Goal: Navigation & Orientation: Find specific page/section

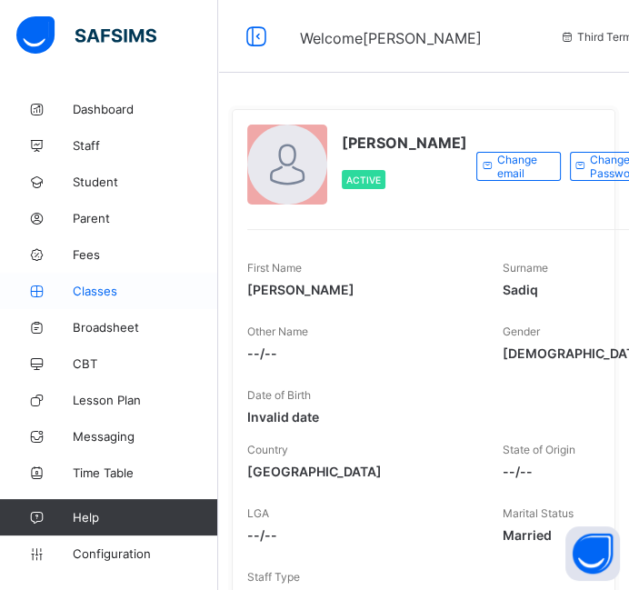
click at [79, 289] on span "Classes" at bounding box center [145, 291] width 145 height 15
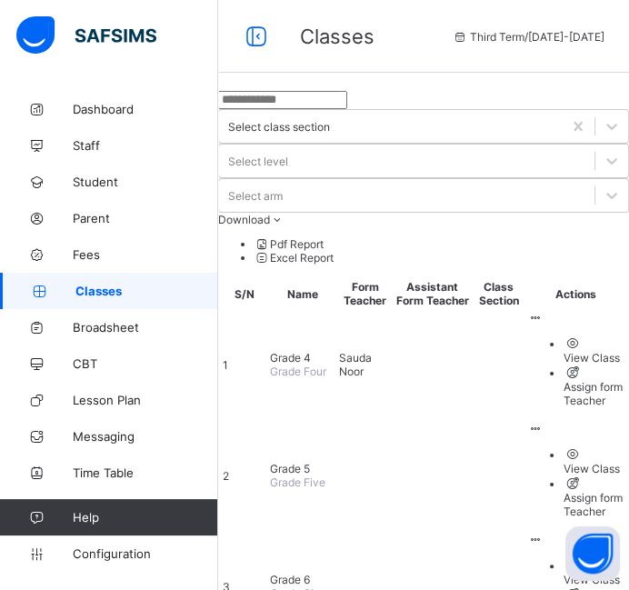
click at [311, 351] on span "Grade 4" at bounding box center [290, 358] width 41 height 14
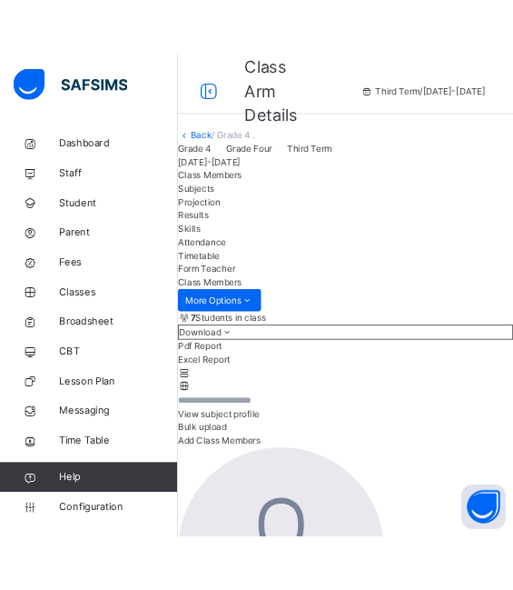
scroll to position [641, 0]
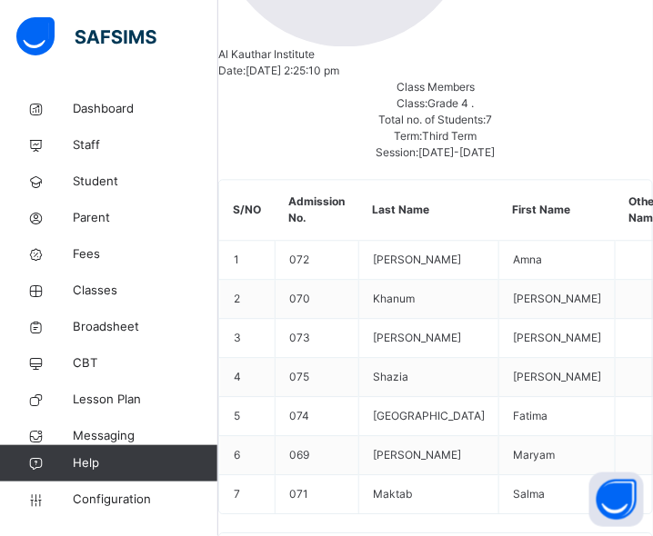
scroll to position [705, 0]
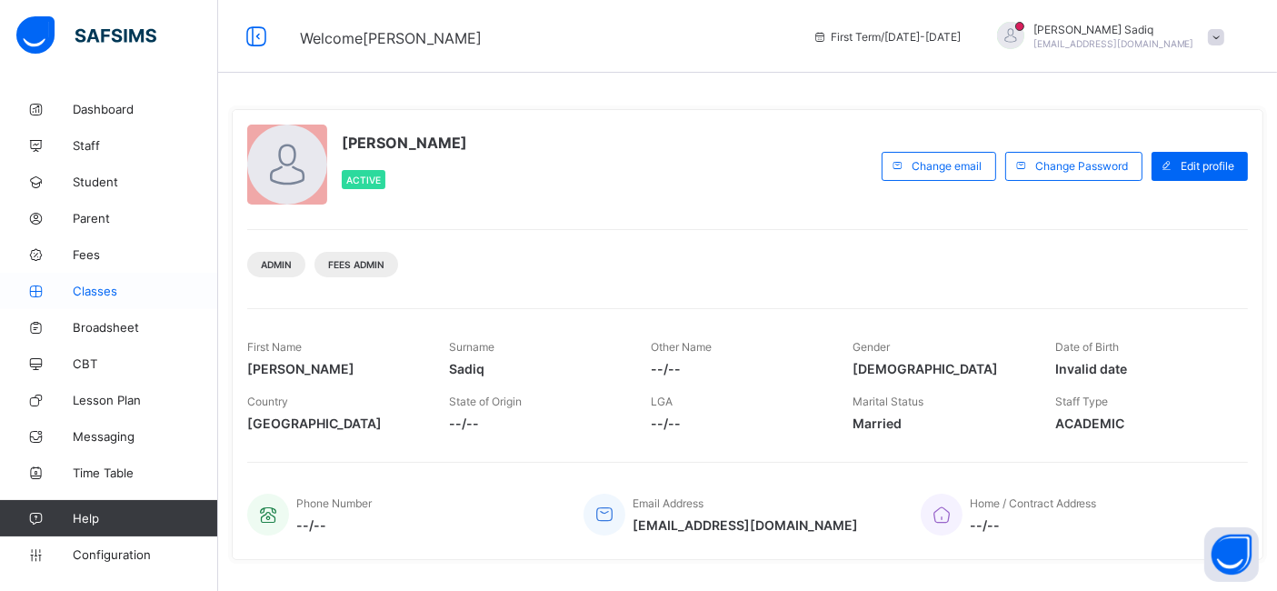
click at [102, 289] on span "Classes" at bounding box center [145, 291] width 145 height 15
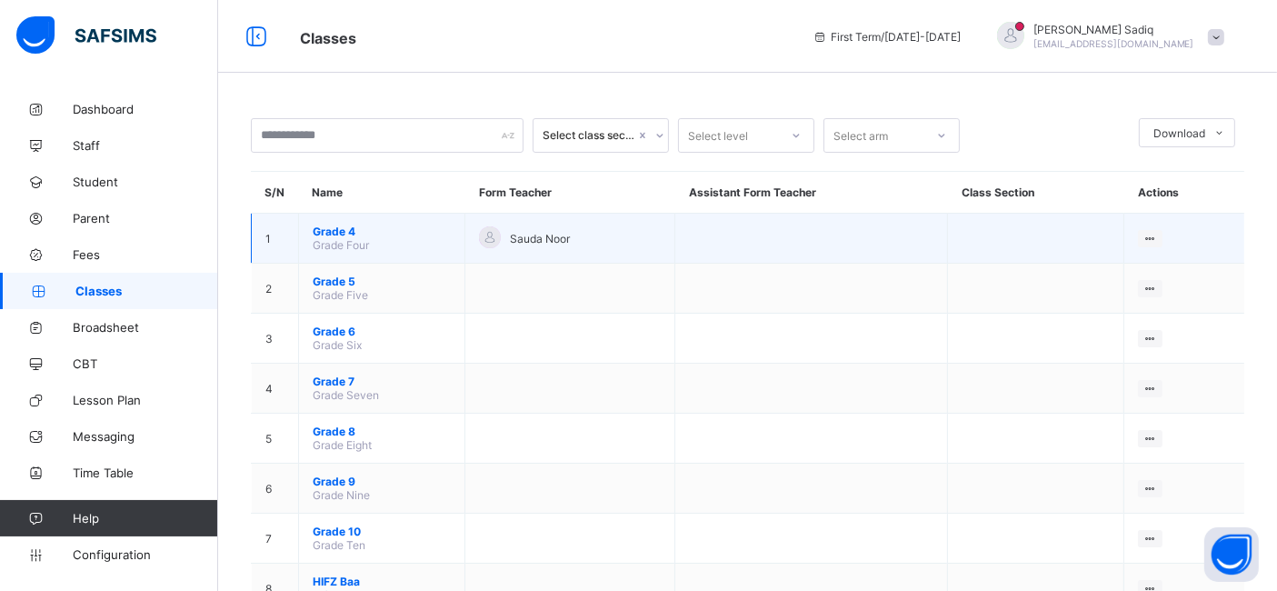
click at [332, 228] on span "Grade 4" at bounding box center [382, 231] width 138 height 14
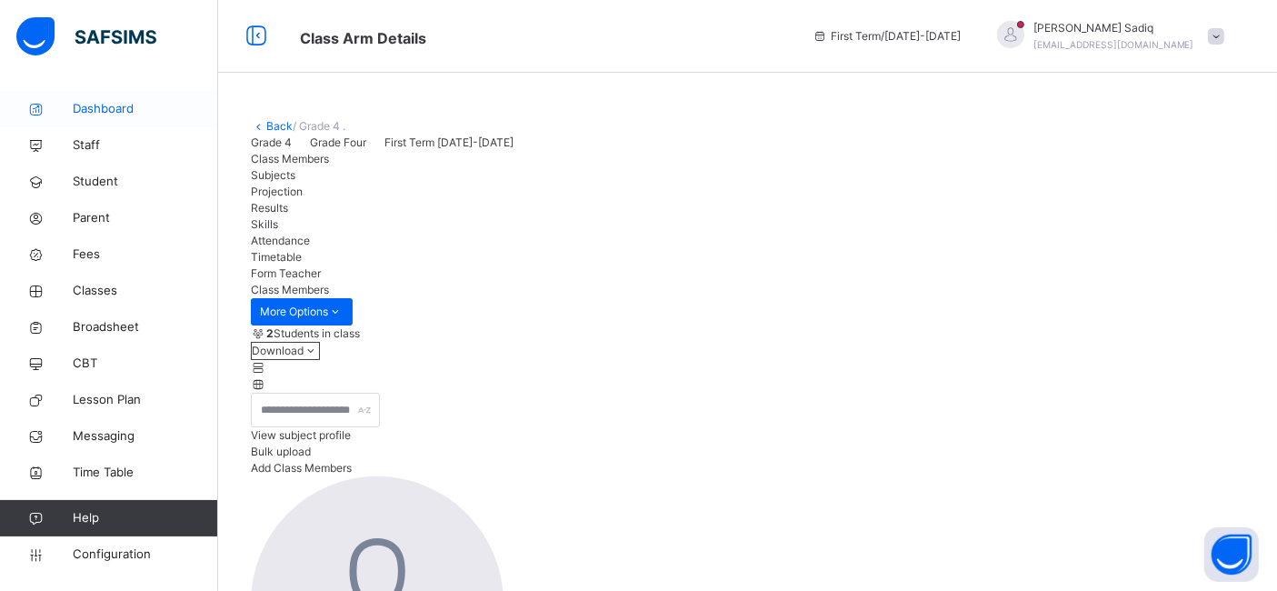
click at [80, 122] on link "Dashboard" at bounding box center [109, 109] width 218 height 36
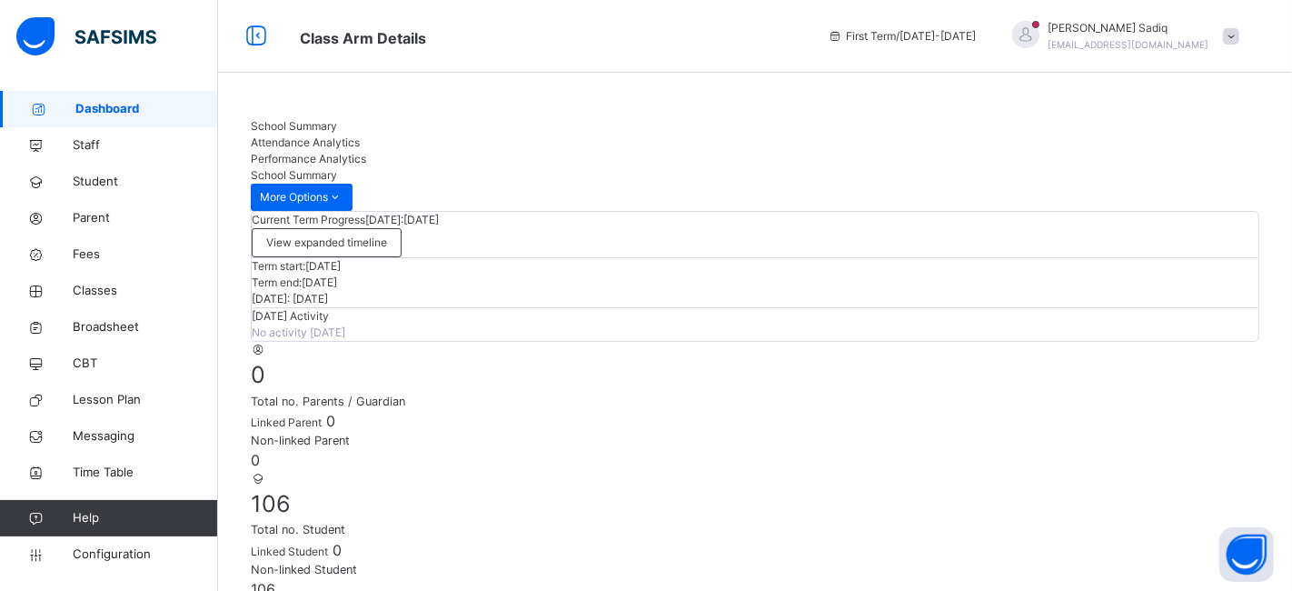
click at [81, 297] on span "Classes" at bounding box center [145, 291] width 145 height 18
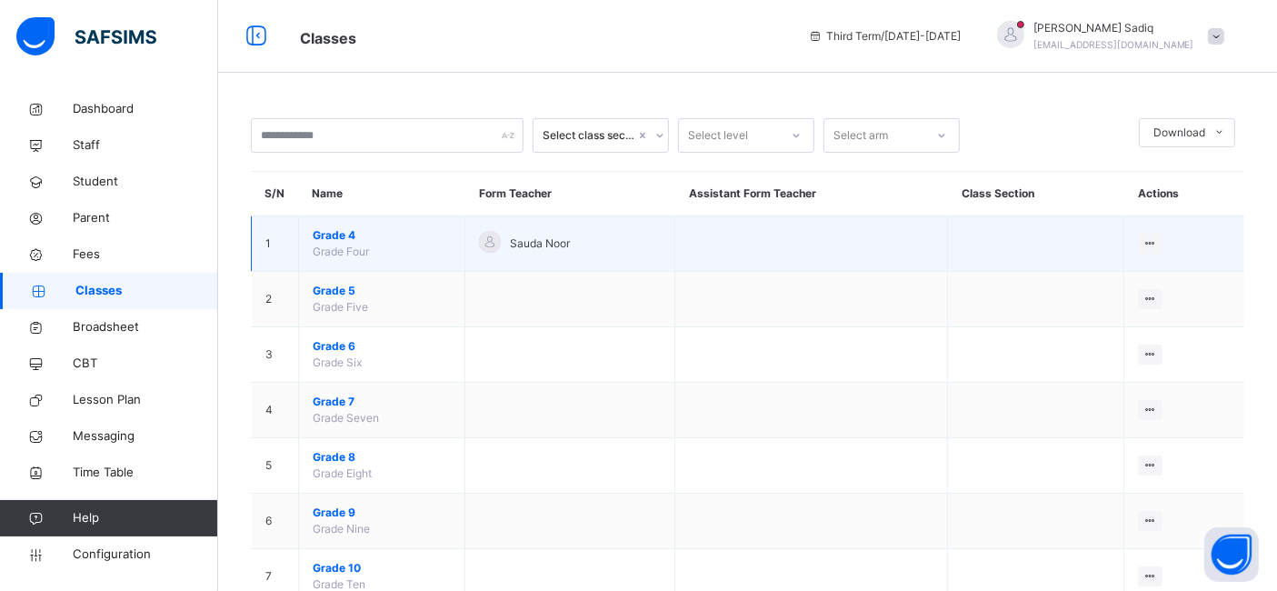
click at [338, 231] on span "Grade 4" at bounding box center [382, 235] width 138 height 16
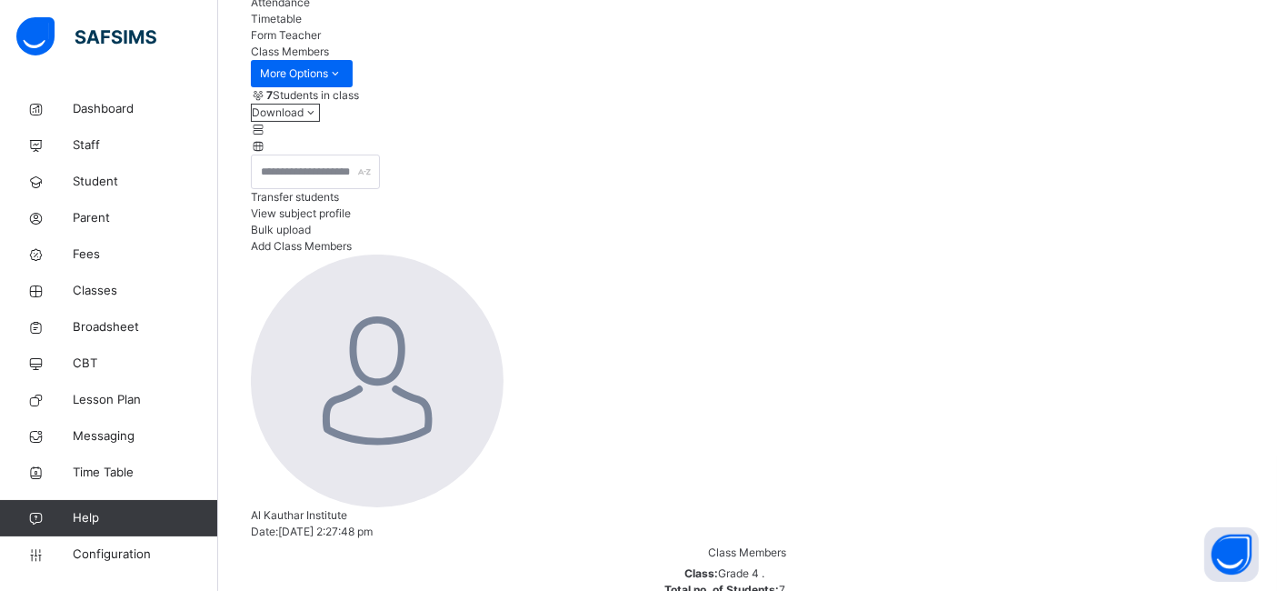
scroll to position [235, 0]
click at [339, 206] on span "Transfer students" at bounding box center [295, 200] width 88 height 14
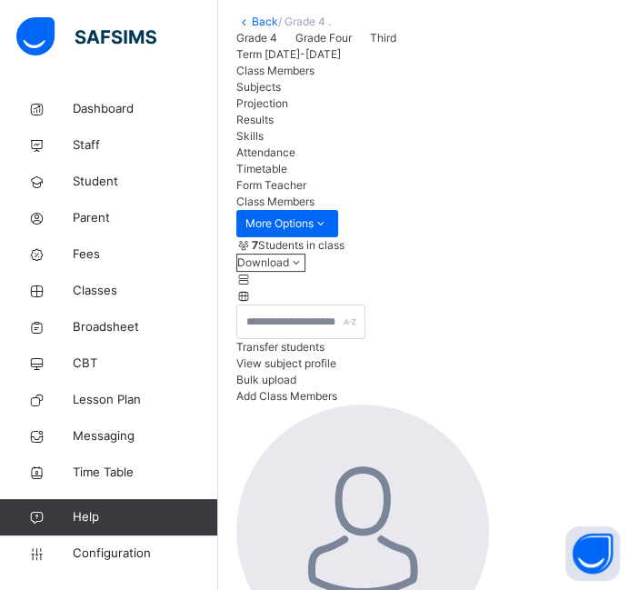
scroll to position [41, 0]
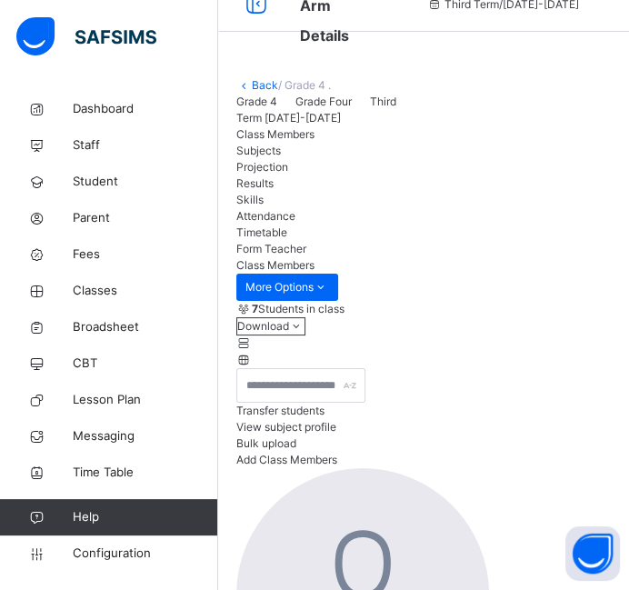
click at [263, 83] on link "Back" at bounding box center [265, 85] width 26 height 14
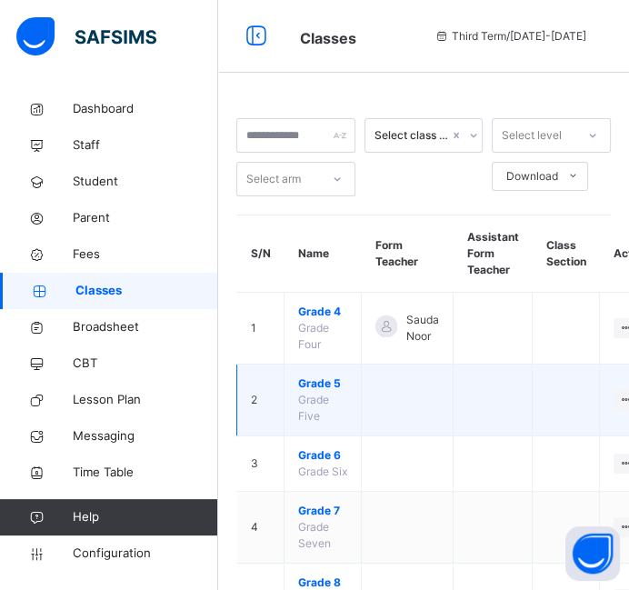
click at [324, 376] on span "Grade 5" at bounding box center [322, 383] width 49 height 16
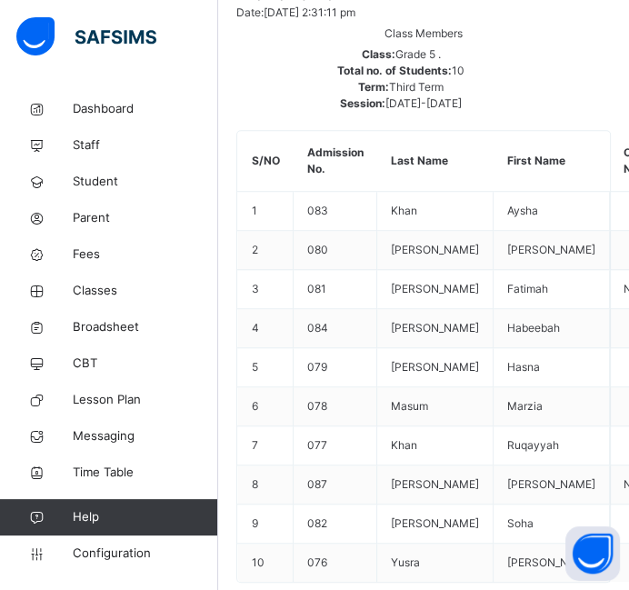
scroll to position [823, 0]
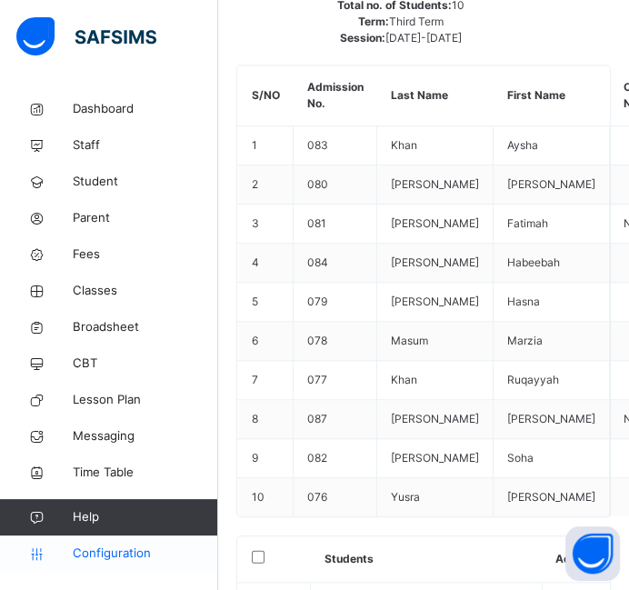
click at [134, 553] on span "Configuration" at bounding box center [145, 553] width 145 height 18
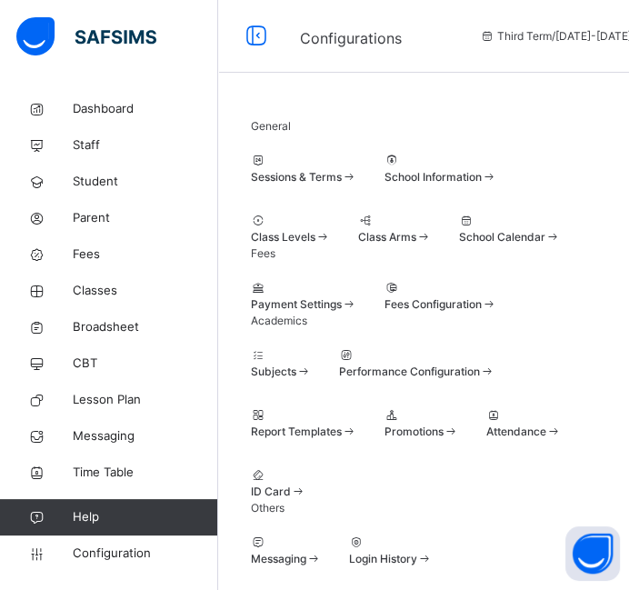
click at [298, 163] on div at bounding box center [304, 161] width 106 height 16
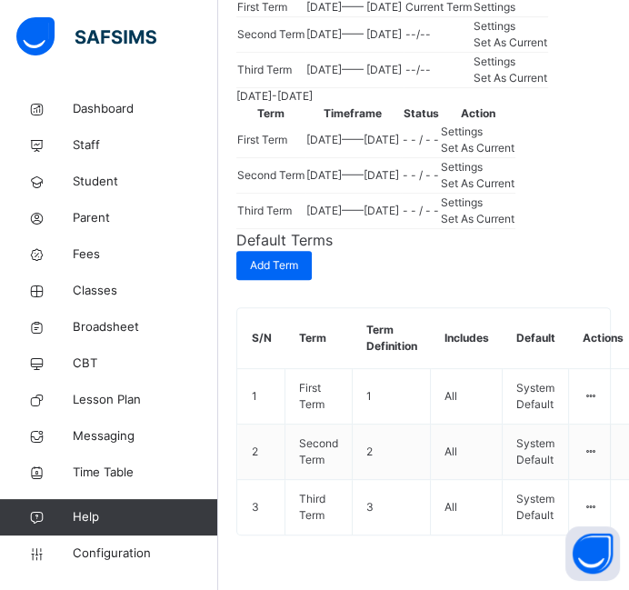
scroll to position [488, 0]
click at [514, 225] on span "Set As Current" at bounding box center [478, 219] width 74 height 14
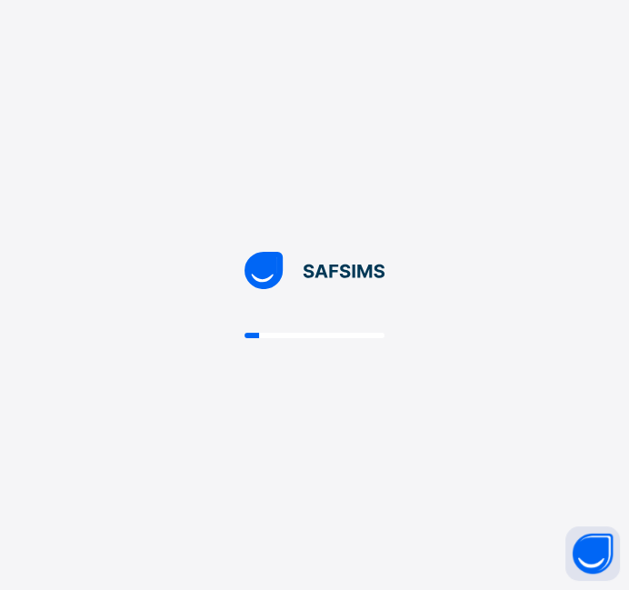
scroll to position [0, 0]
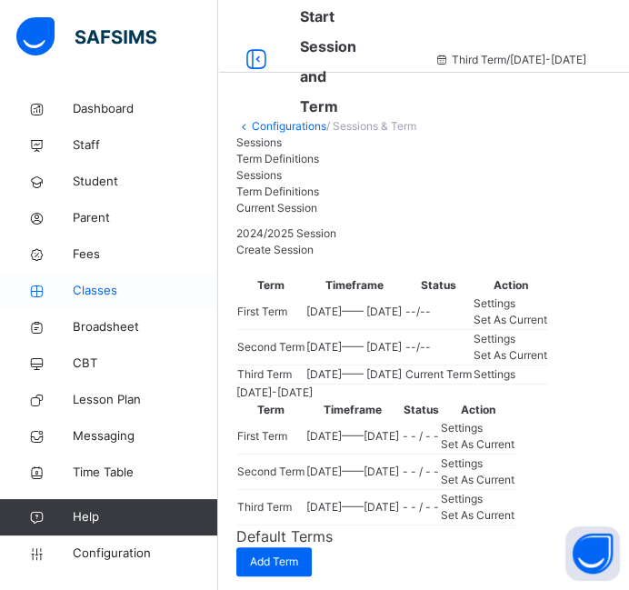
click at [109, 283] on span "Classes" at bounding box center [145, 291] width 145 height 18
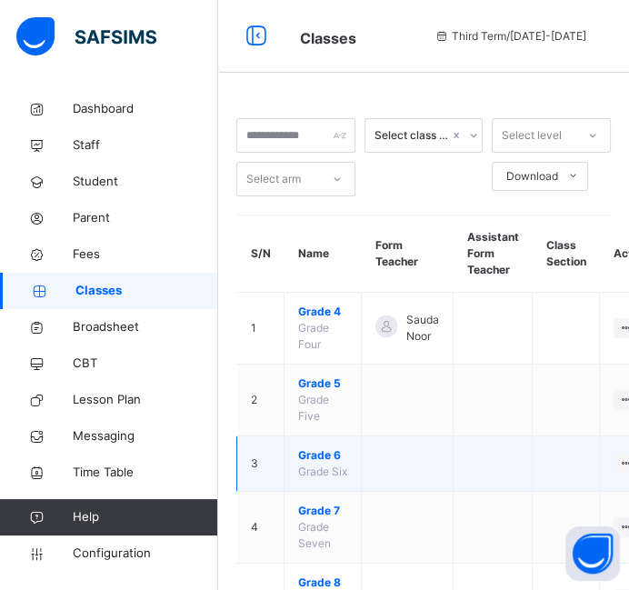
click at [317, 447] on span "Grade 6" at bounding box center [322, 455] width 49 height 16
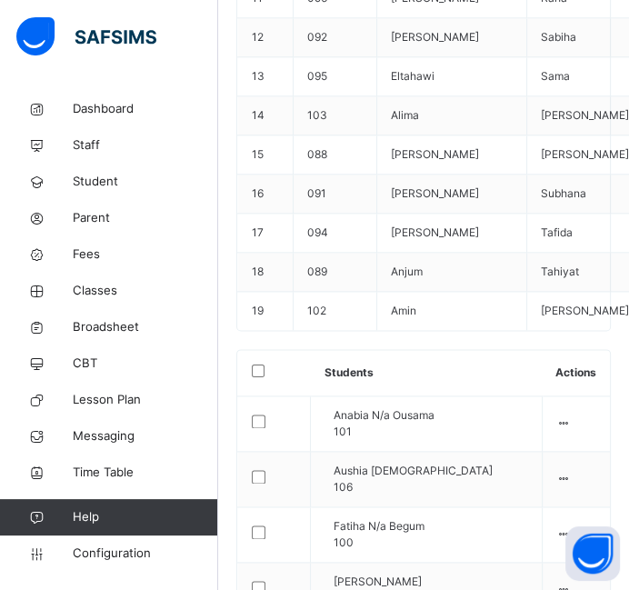
scroll to position [1368, 0]
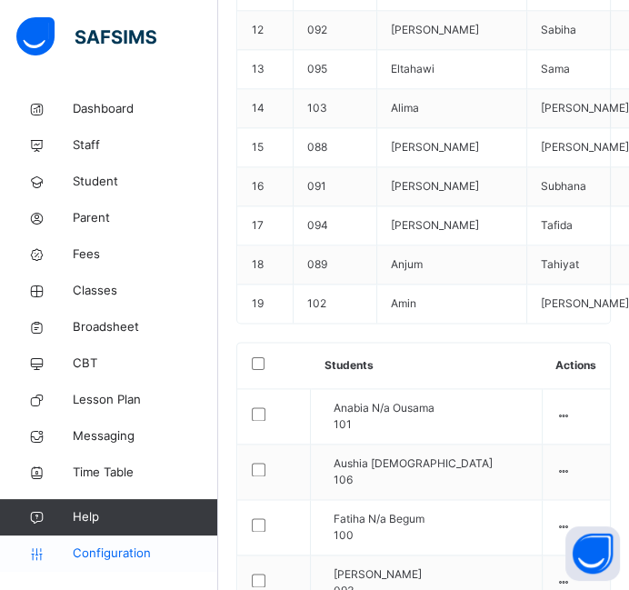
click at [125, 553] on span "Configuration" at bounding box center [145, 553] width 145 height 18
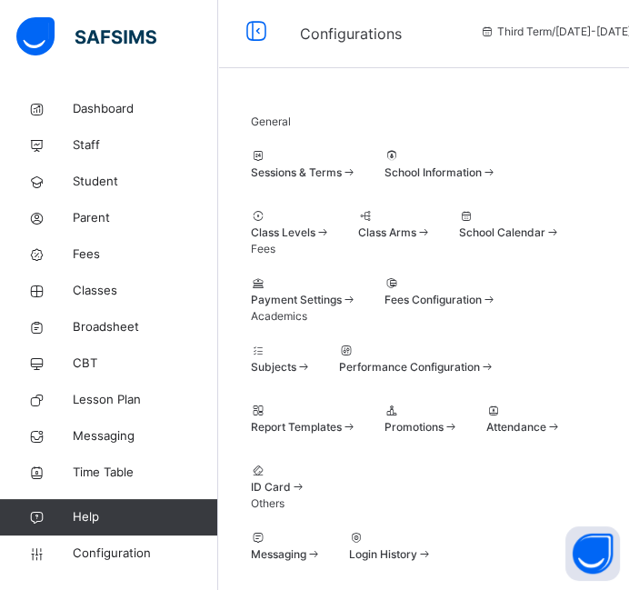
scroll to position [108, 0]
click at [92, 286] on span "Classes" at bounding box center [145, 291] width 145 height 18
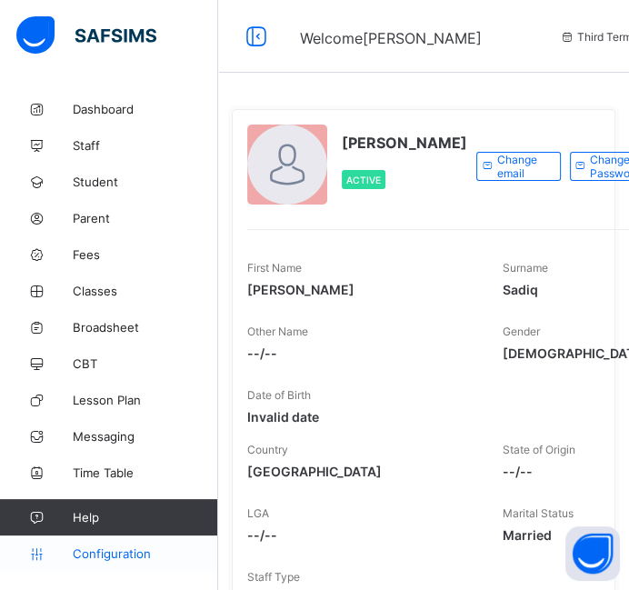
click at [127, 558] on span "Configuration" at bounding box center [145, 553] width 145 height 15
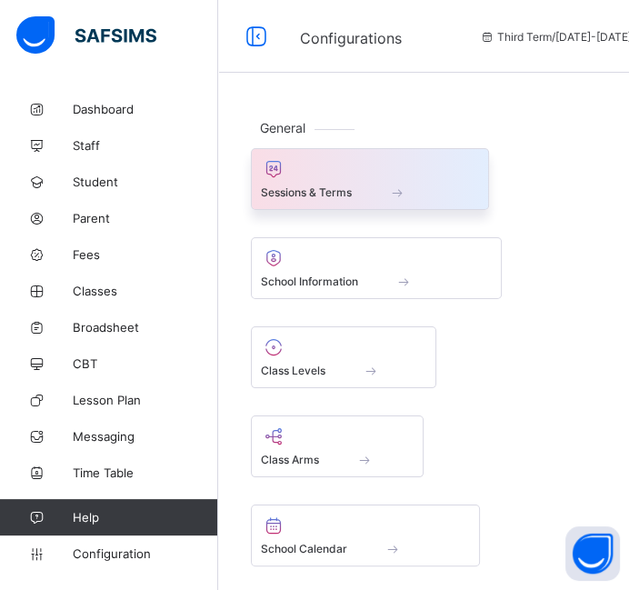
click at [398, 177] on div at bounding box center [370, 169] width 218 height 22
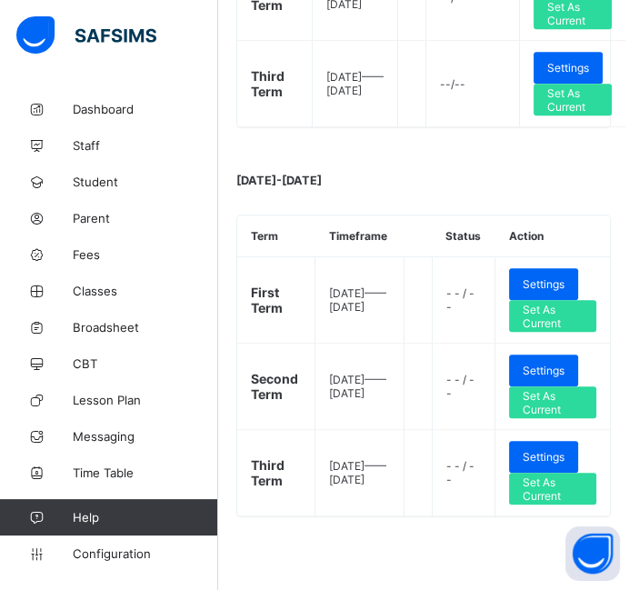
scroll to position [541, 0]
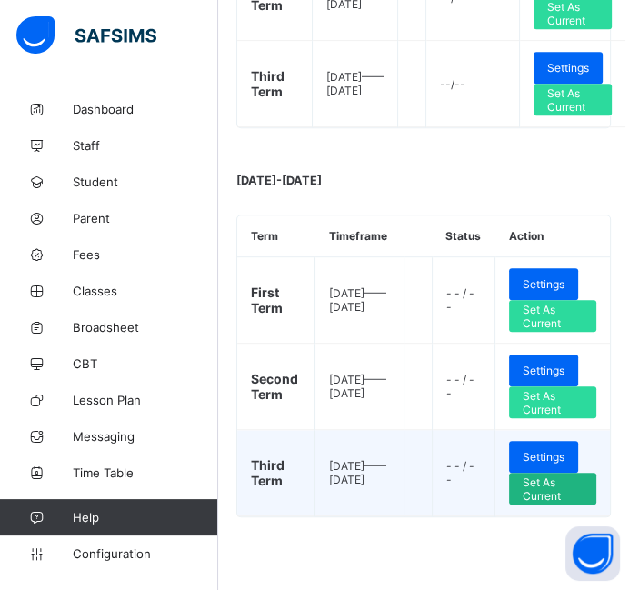
click at [573, 501] on span "Set As Current" at bounding box center [553, 488] width 60 height 27
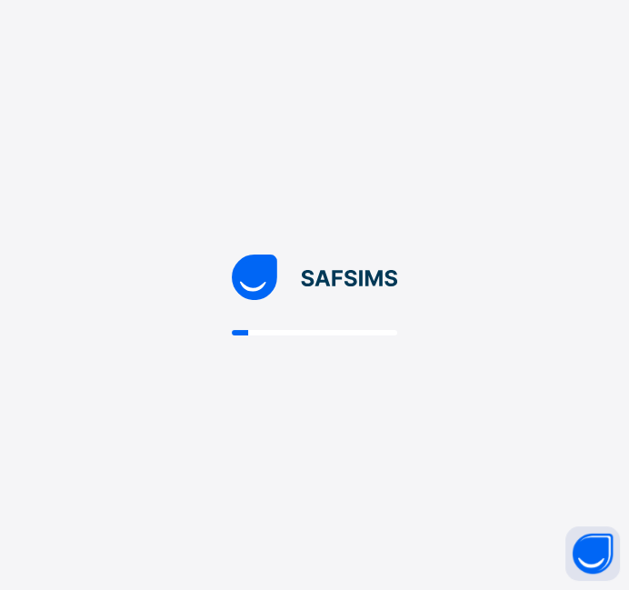
scroll to position [0, 0]
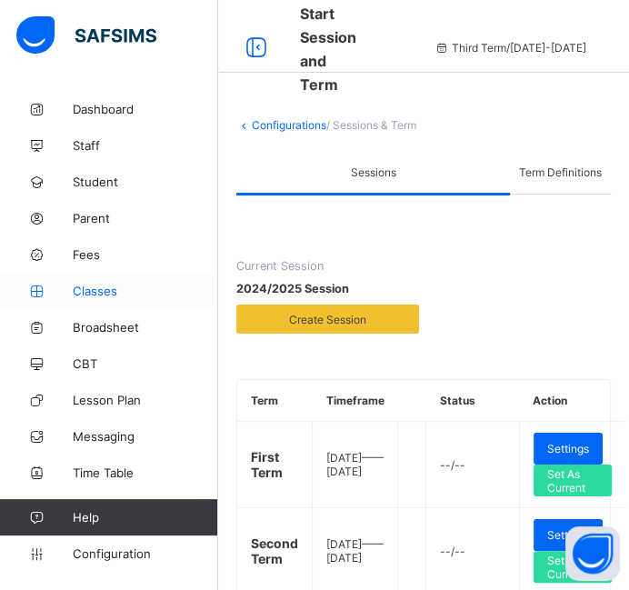
click at [109, 296] on span "Classes" at bounding box center [145, 291] width 145 height 15
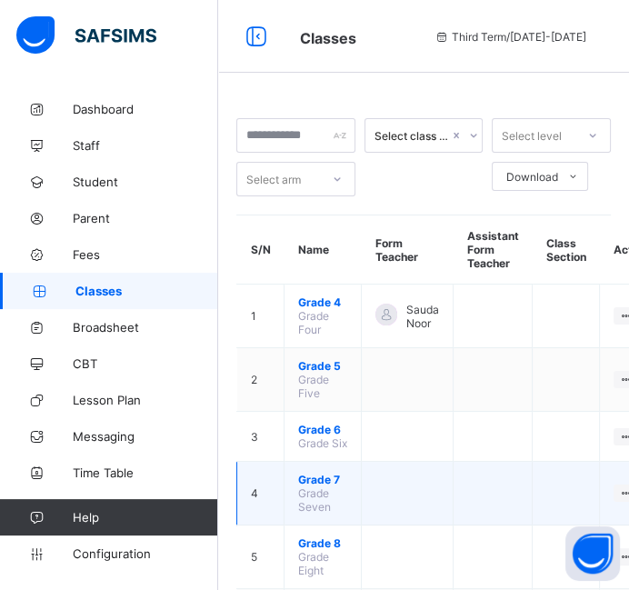
click at [324, 486] on span "Grade 7" at bounding box center [322, 480] width 49 height 14
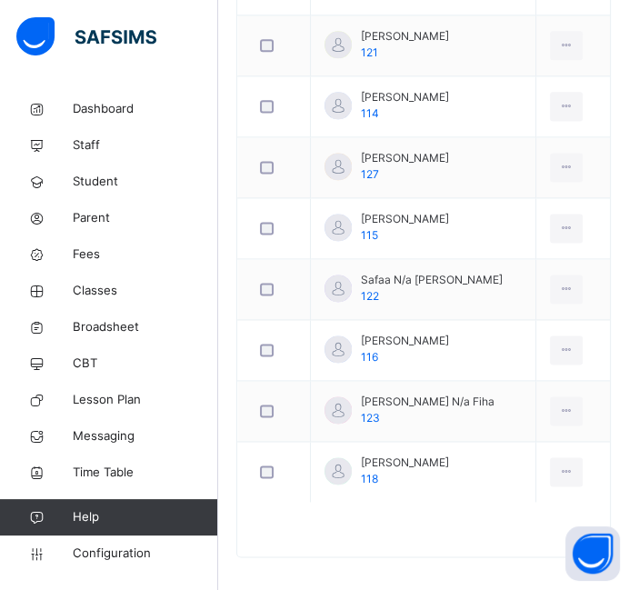
scroll to position [1490, 0]
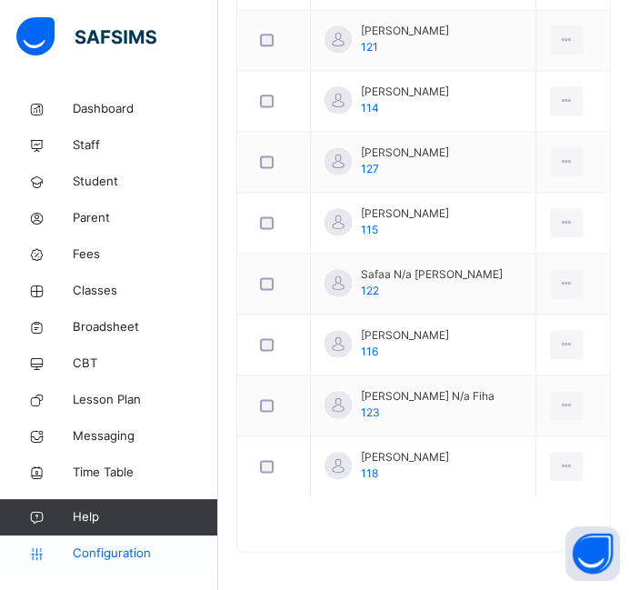
click at [121, 544] on span "Configuration" at bounding box center [145, 553] width 145 height 18
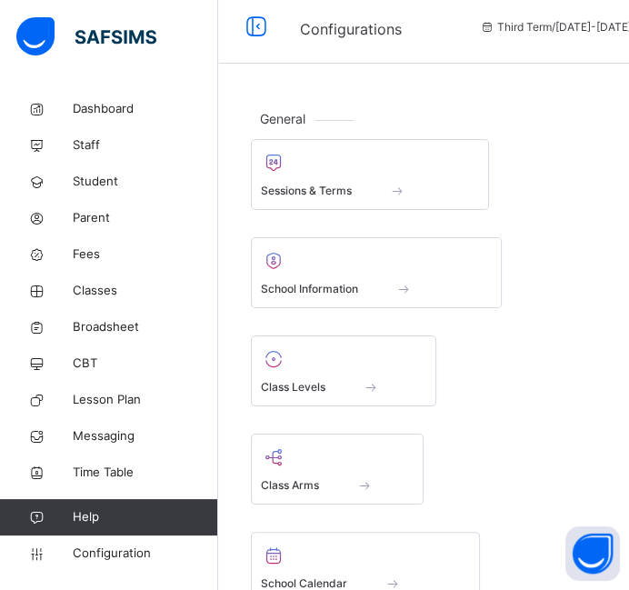
scroll to position [7, 0]
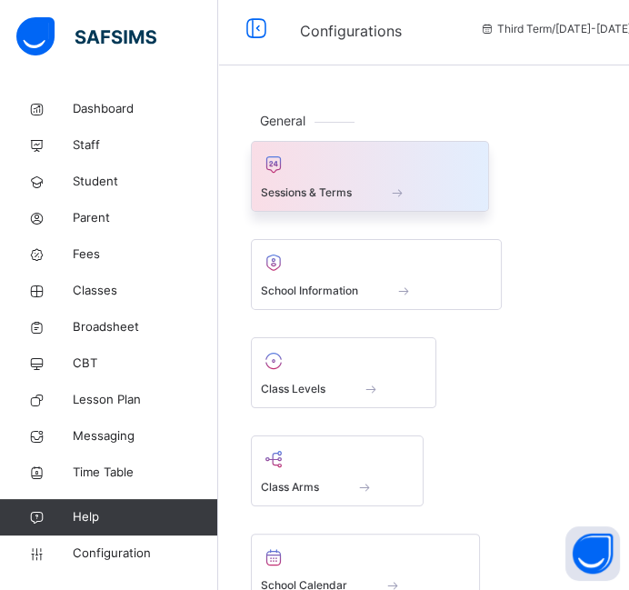
click at [321, 192] on span "Sessions & Terms" at bounding box center [306, 192] width 91 height 16
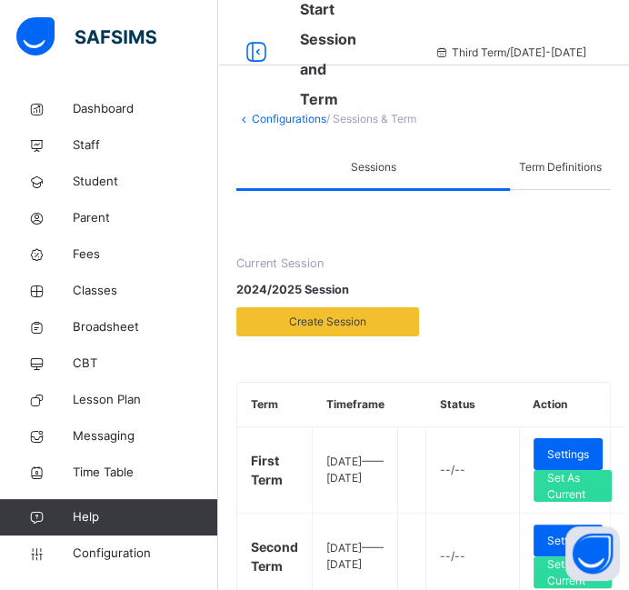
scroll to position [32, 0]
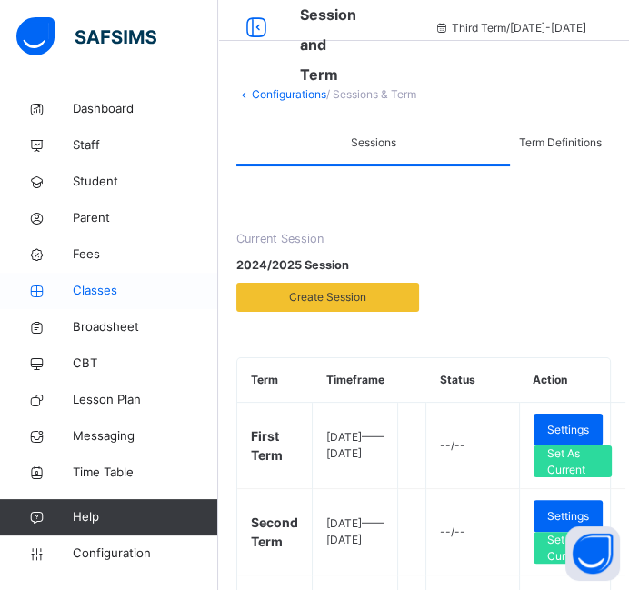
click at [97, 285] on span "Classes" at bounding box center [145, 291] width 145 height 18
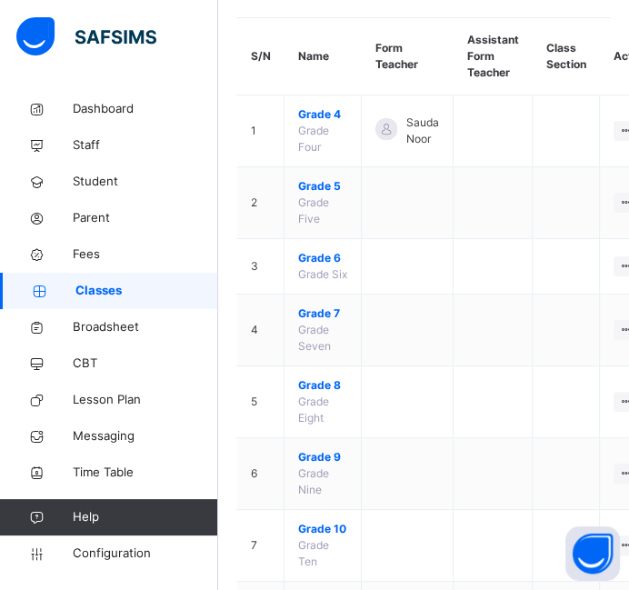
scroll to position [207, 0]
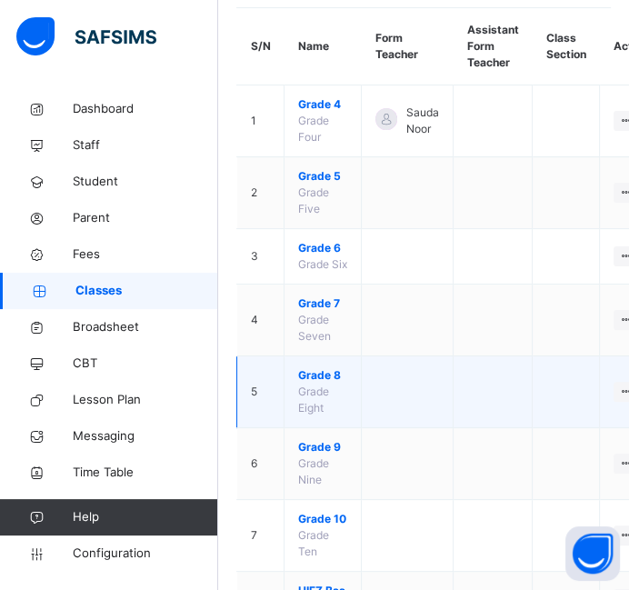
click at [317, 384] on span "Grade 8" at bounding box center [322, 375] width 49 height 16
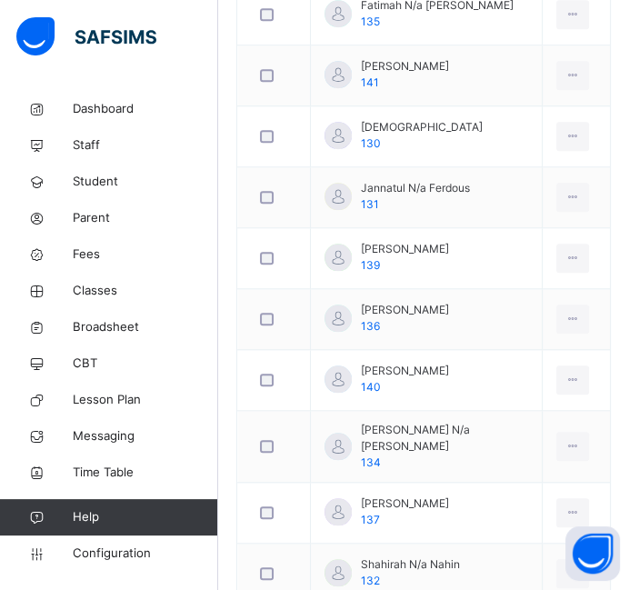
scroll to position [997, 0]
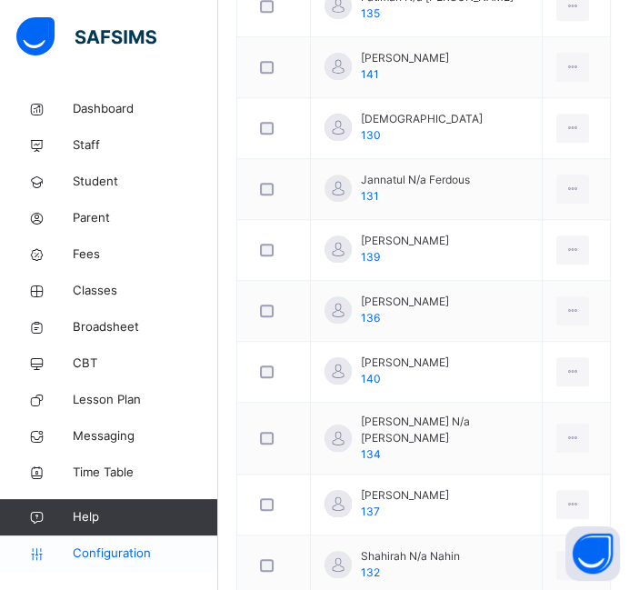
click at [127, 557] on span "Configuration" at bounding box center [145, 553] width 145 height 18
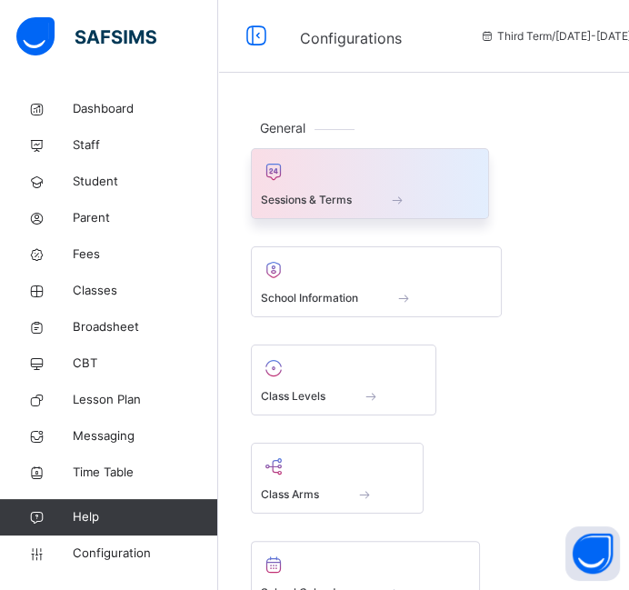
click at [366, 170] on div at bounding box center [370, 171] width 218 height 27
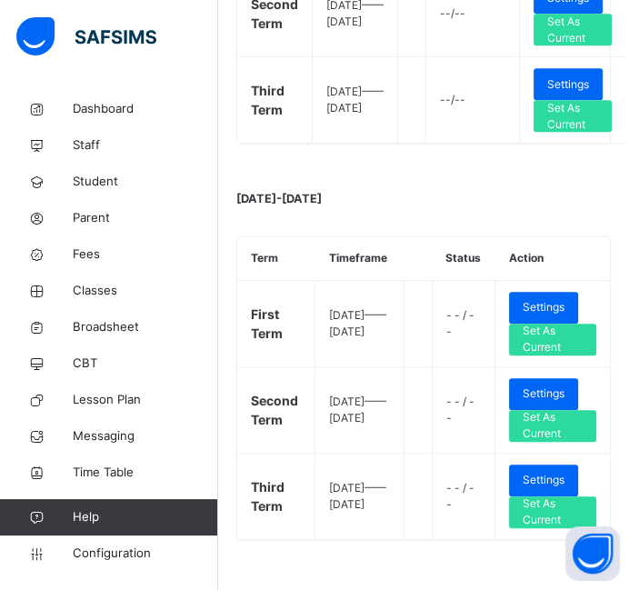
scroll to position [548, 0]
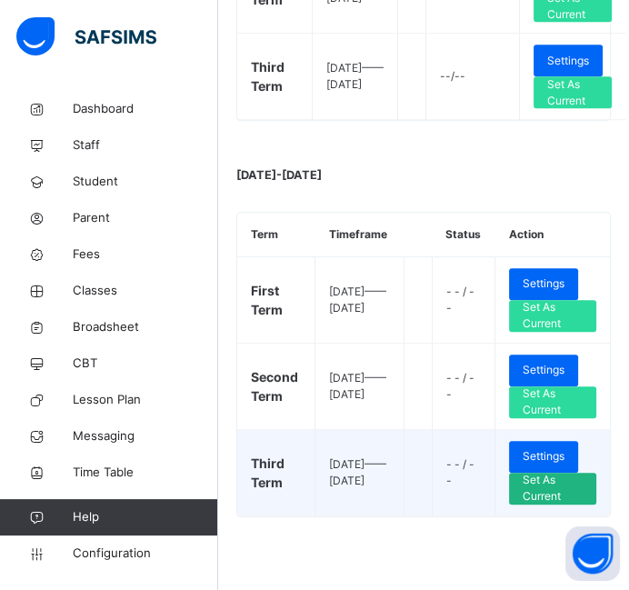
click at [550, 504] on span "Set As Current" at bounding box center [553, 488] width 60 height 33
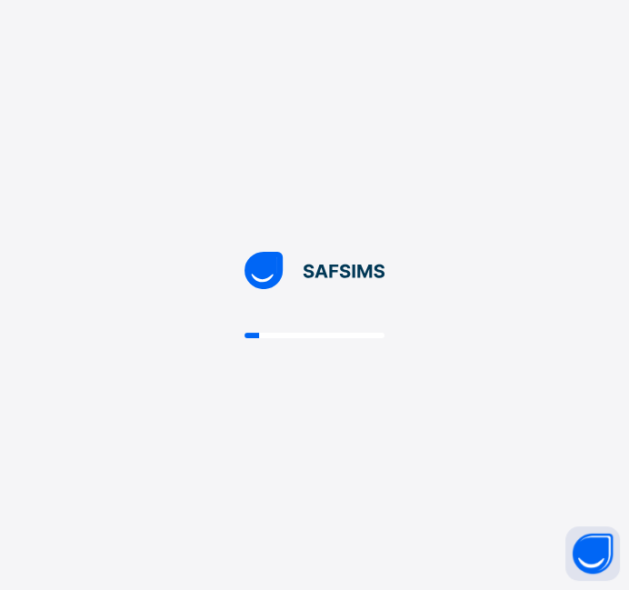
scroll to position [0, 0]
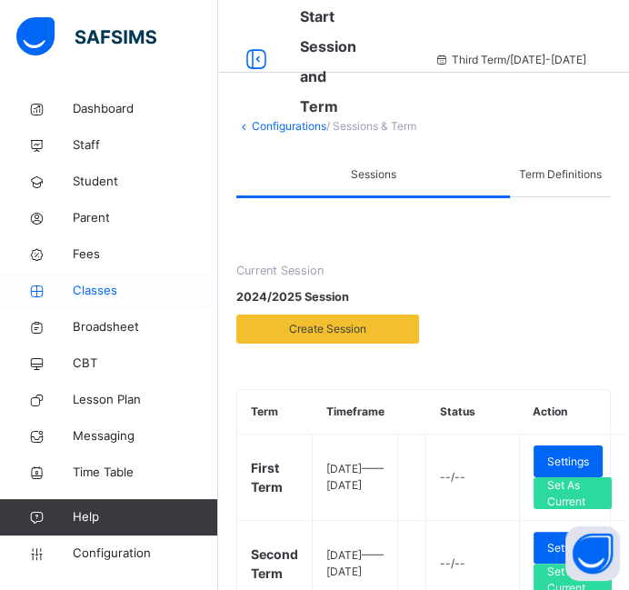
click at [100, 279] on link "Classes" at bounding box center [109, 291] width 218 height 36
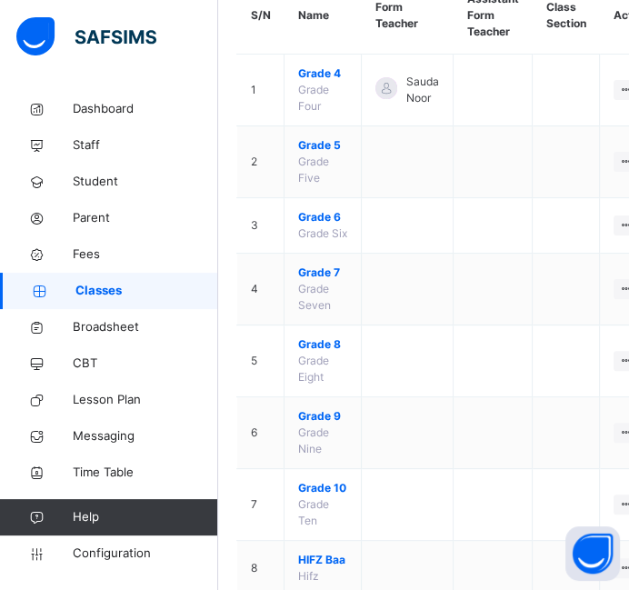
scroll to position [319, 0]
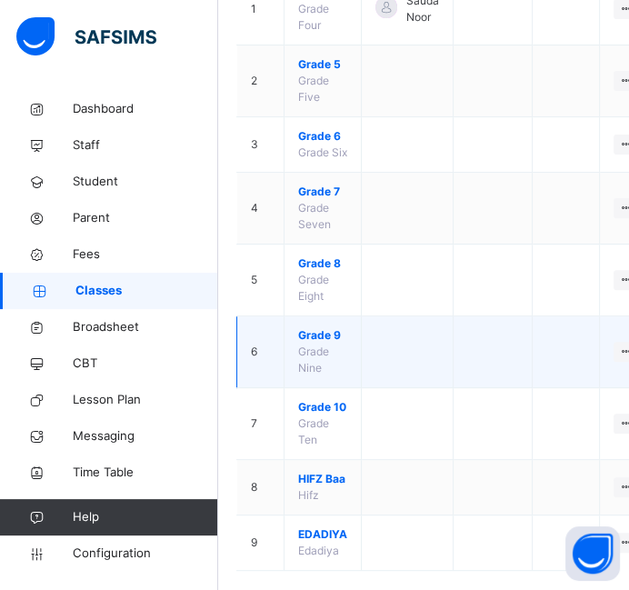
click at [313, 344] on span "Grade 9" at bounding box center [322, 335] width 49 height 16
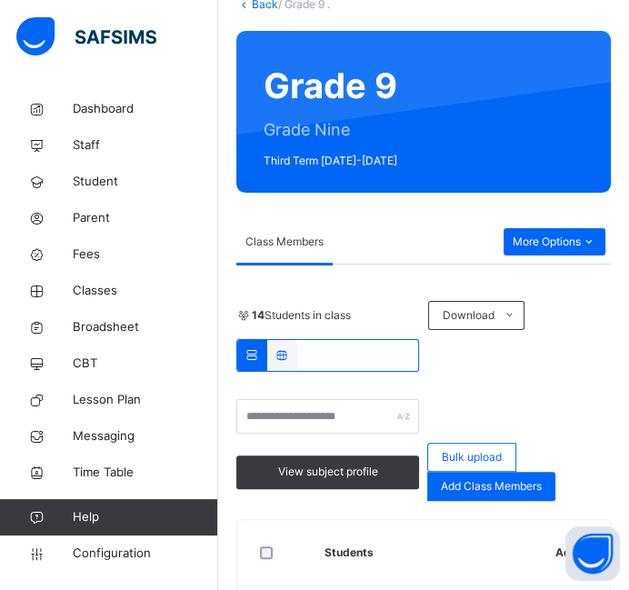
scroll to position [109, 0]
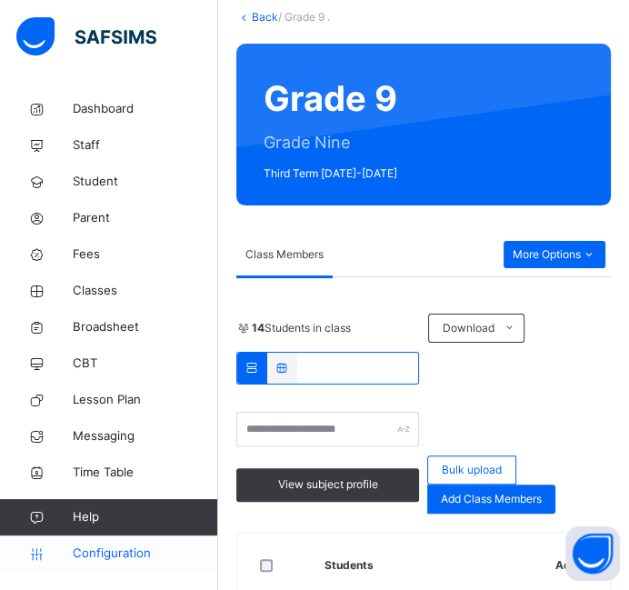
click at [119, 556] on span "Configuration" at bounding box center [145, 553] width 145 height 18
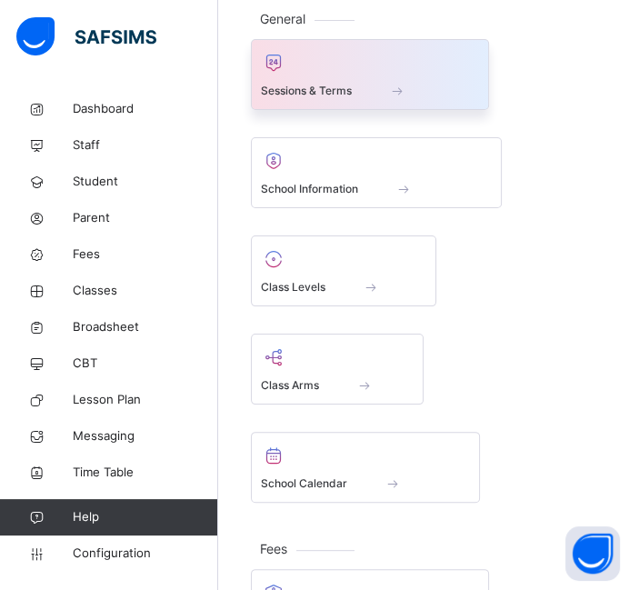
click at [377, 81] on div "Sessions & Terms" at bounding box center [370, 90] width 218 height 19
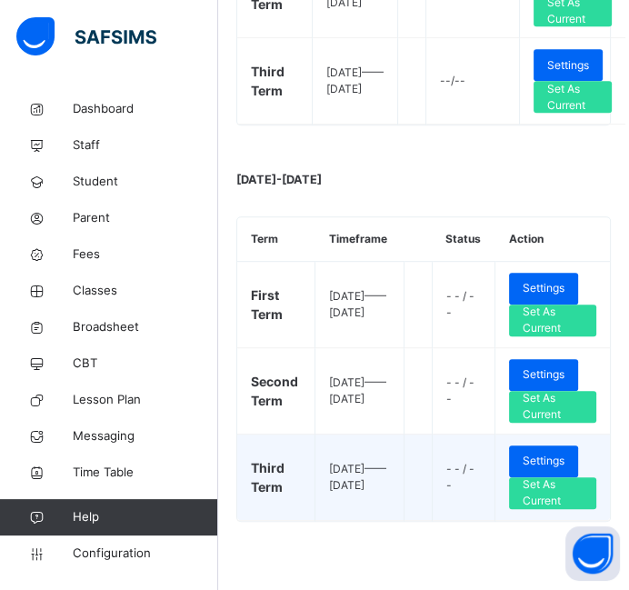
scroll to position [545, 0]
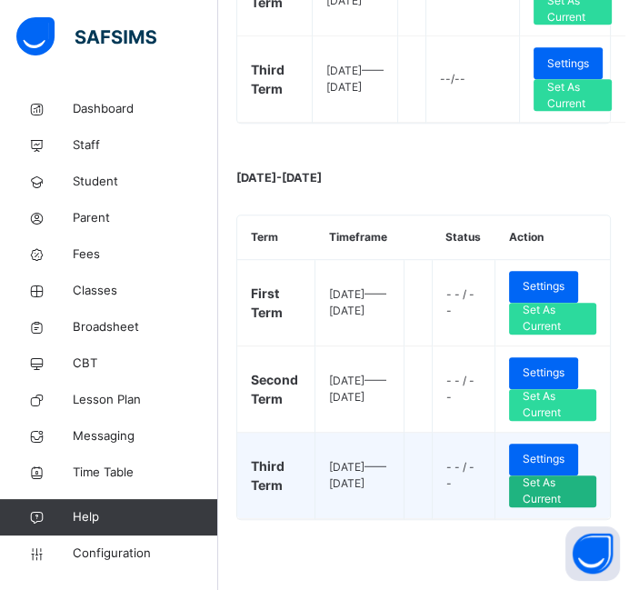
click at [542, 507] on span "Set As Current" at bounding box center [553, 490] width 60 height 33
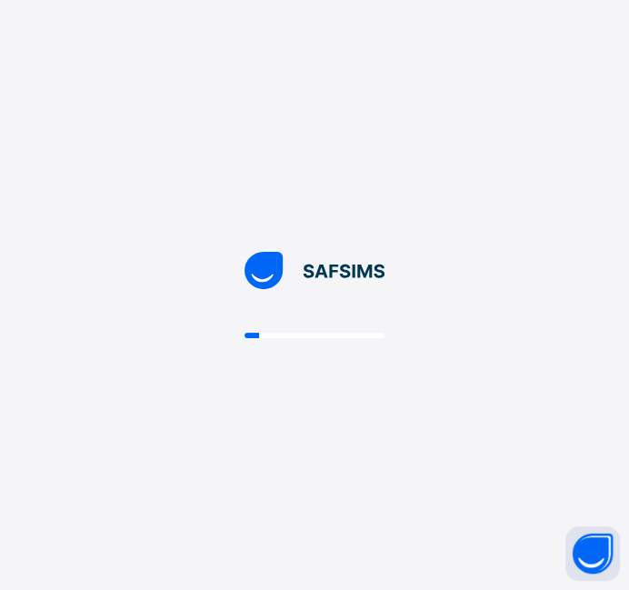
scroll to position [0, 0]
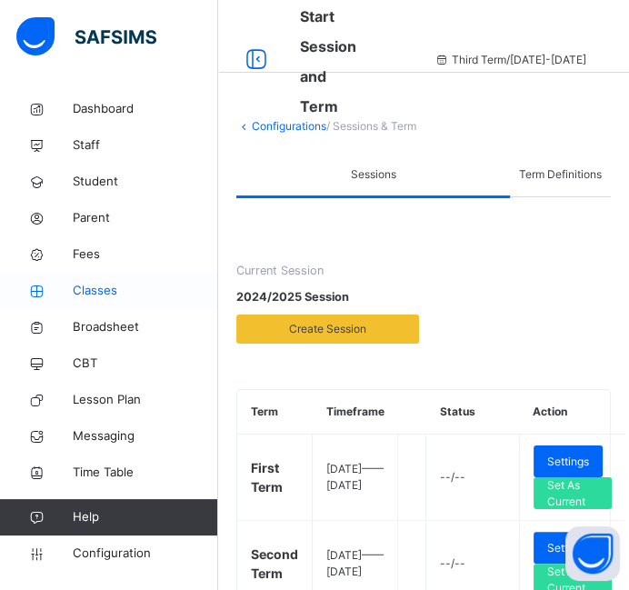
click at [91, 282] on span "Classes" at bounding box center [145, 291] width 145 height 18
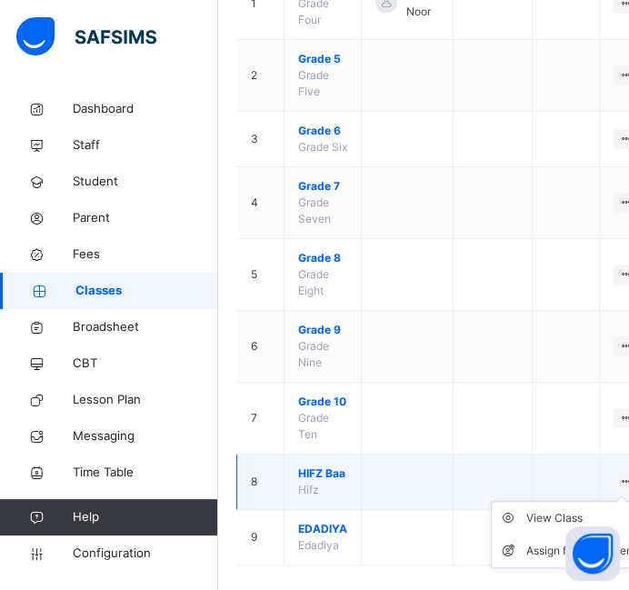
scroll to position [329, 0]
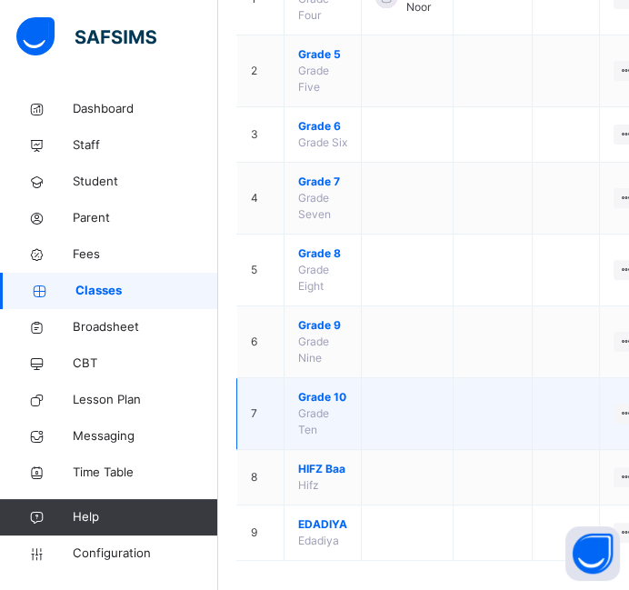
click at [318, 405] on span "Grade 10" at bounding box center [322, 397] width 49 height 16
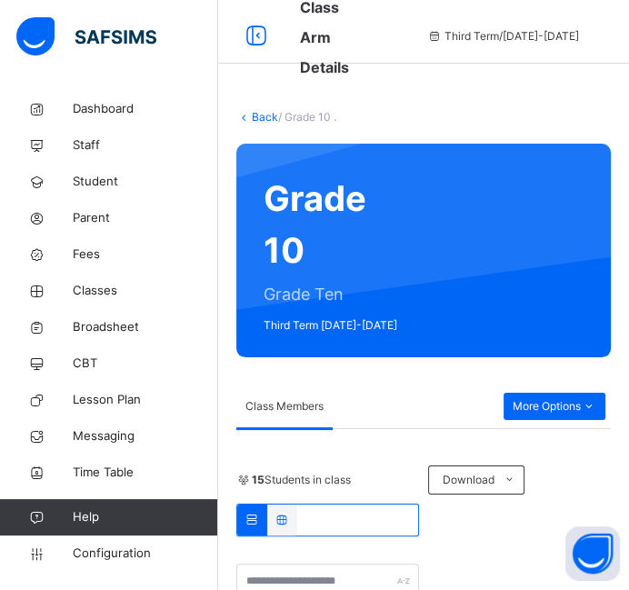
scroll to position [14, 0]
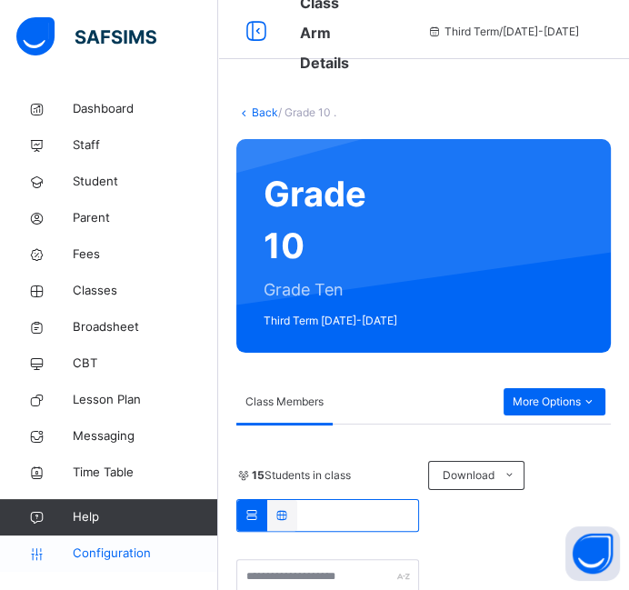
click at [126, 544] on span "Configuration" at bounding box center [145, 553] width 145 height 18
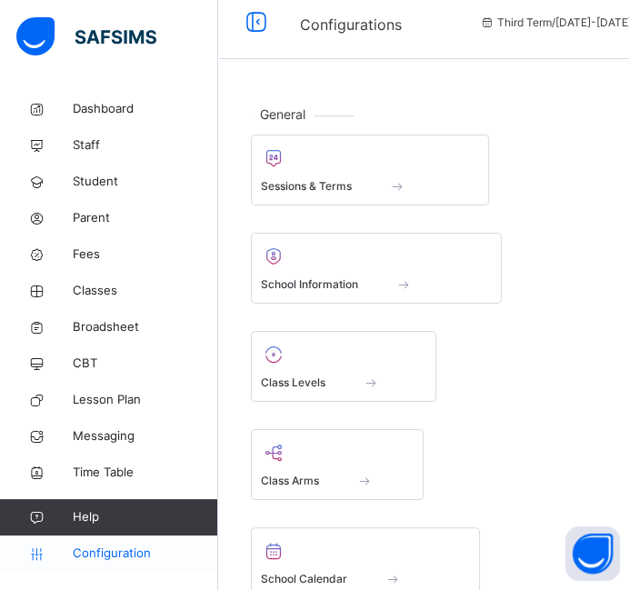
scroll to position [5, 0]
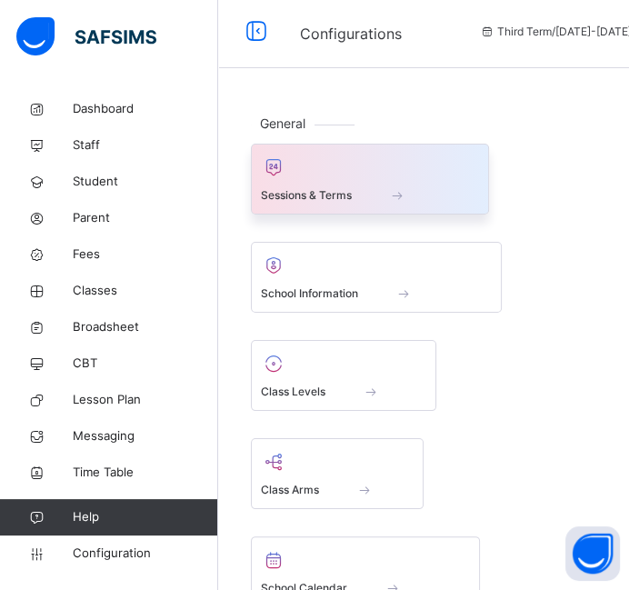
click at [343, 182] on span at bounding box center [370, 183] width 218 height 5
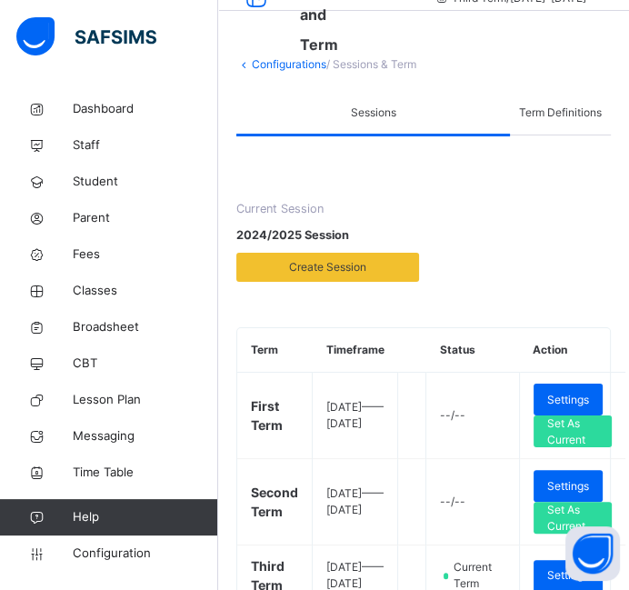
scroll to position [56, 0]
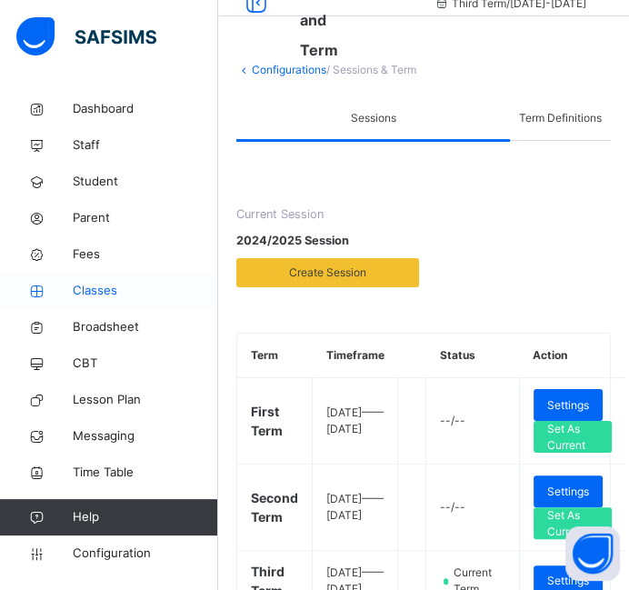
click at [107, 286] on span "Classes" at bounding box center [145, 291] width 145 height 18
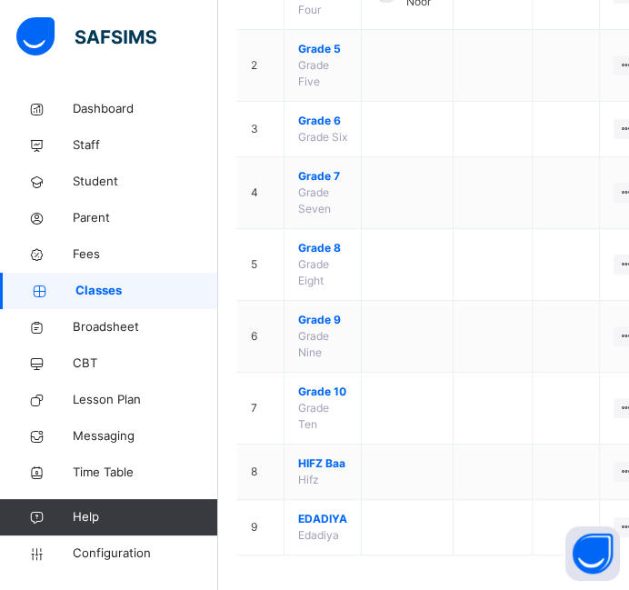
scroll to position [358, 0]
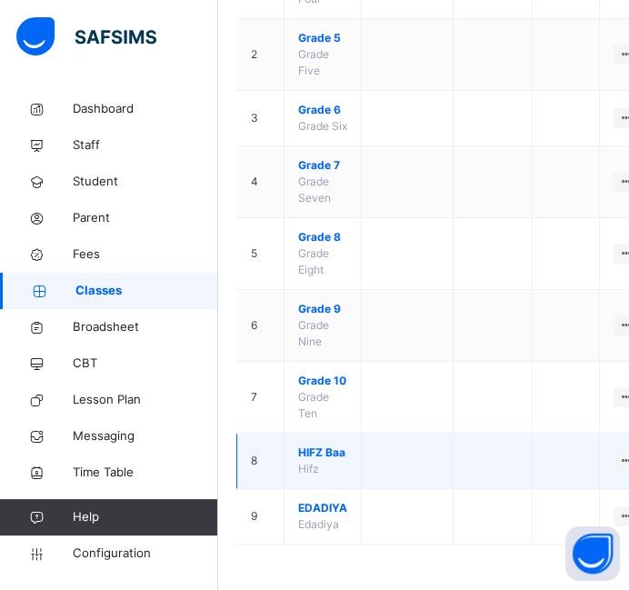
click at [316, 454] on span "HIFZ Baa" at bounding box center [322, 452] width 49 height 16
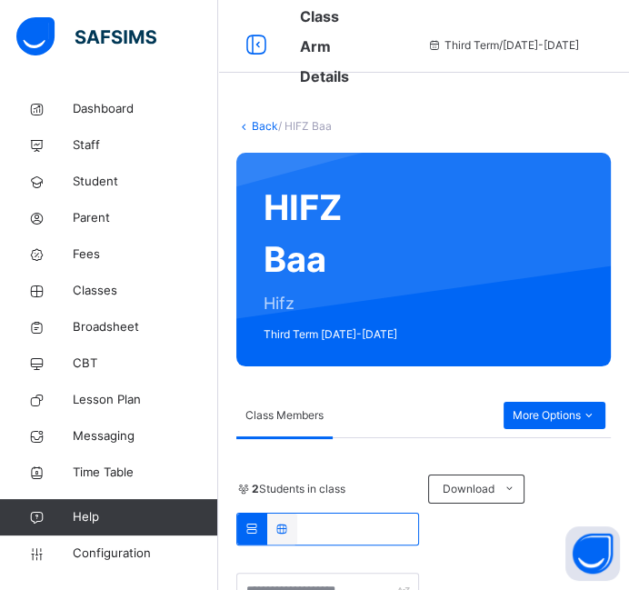
scroll to position [389, 0]
